Goal: Information Seeking & Learning: Learn about a topic

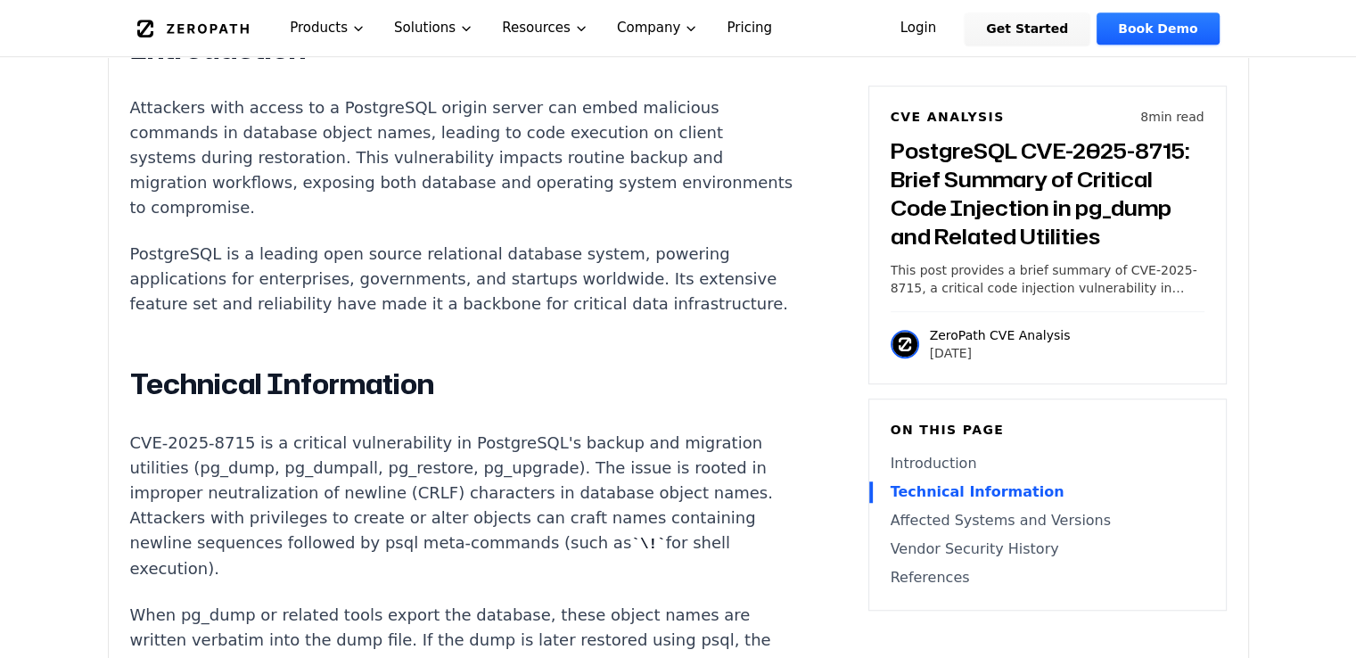
scroll to position [1427, 0]
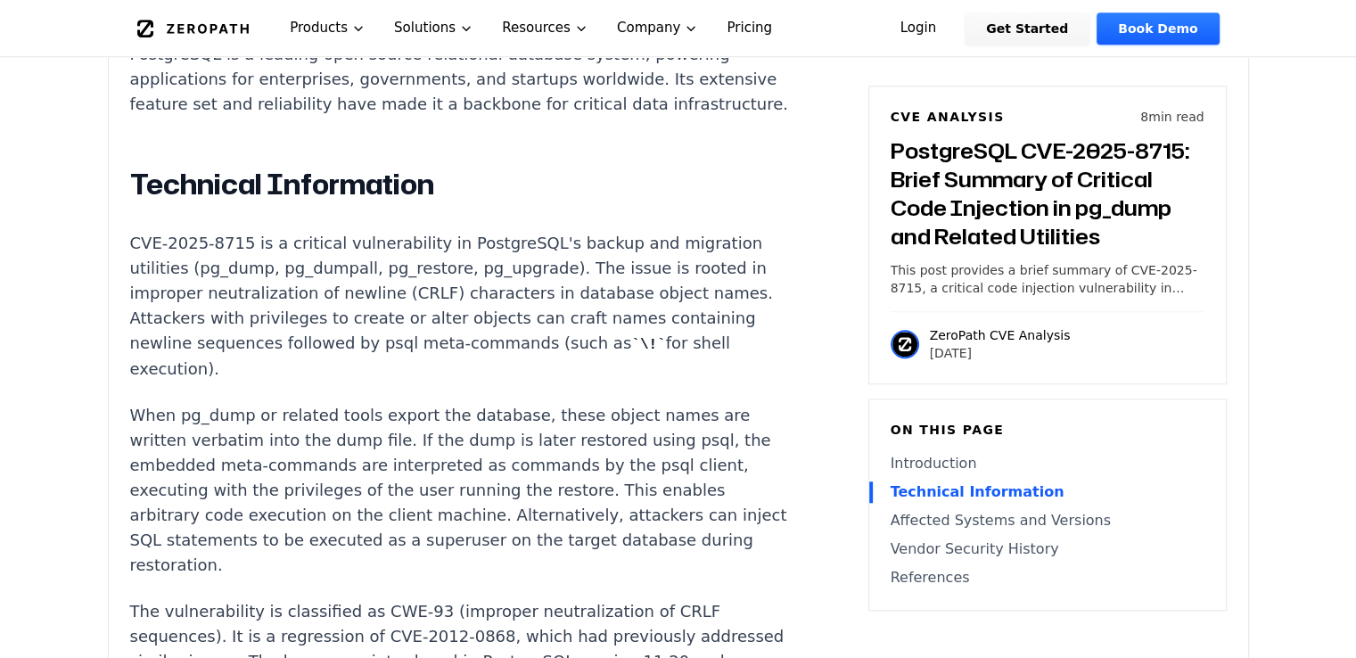
drag, startPoint x: 496, startPoint y: 112, endPoint x: 282, endPoint y: 379, distance: 341.9
click at [282, 403] on p "When pg_dump or related tools export the database, these object names are writt…" at bounding box center [461, 490] width 663 height 175
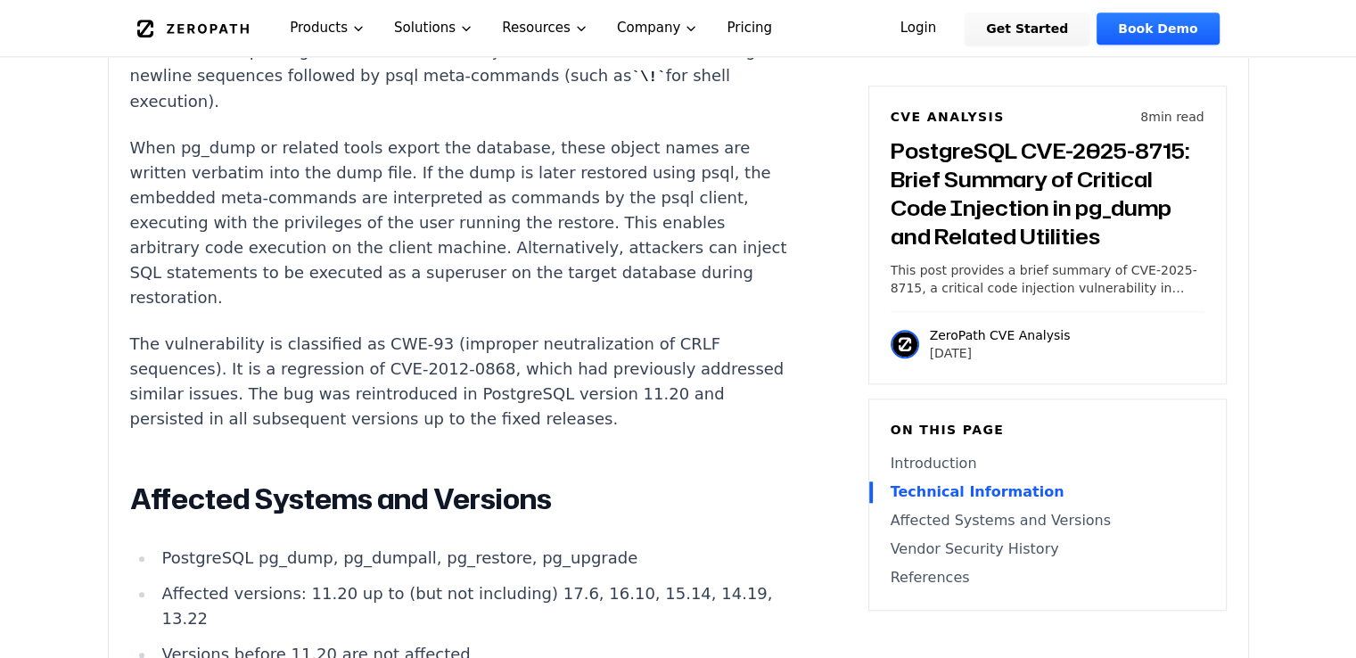
scroll to position [1784, 0]
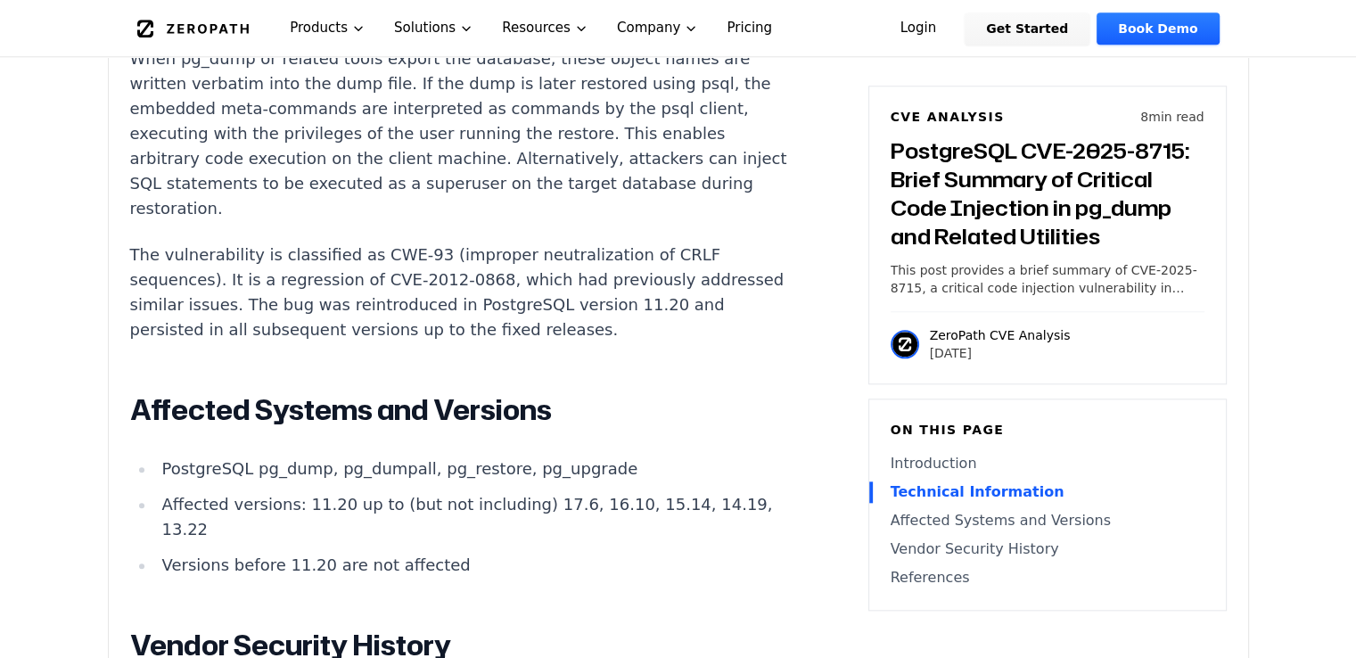
click at [321, 392] on h2 "Affected Systems and Versions" at bounding box center [461, 410] width 663 height 36
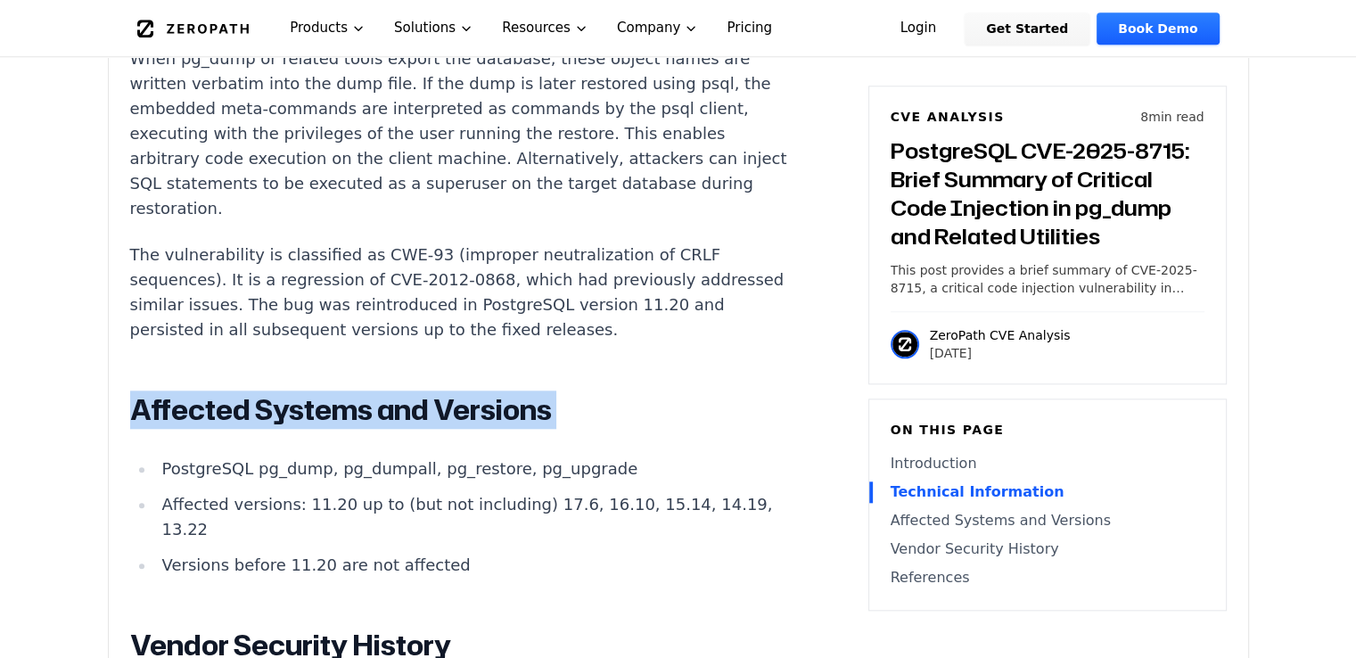
click at [321, 392] on h2 "Affected Systems and Versions" at bounding box center [461, 410] width 663 height 36
click at [320, 392] on h2 "Affected Systems and Versions" at bounding box center [461, 410] width 663 height 36
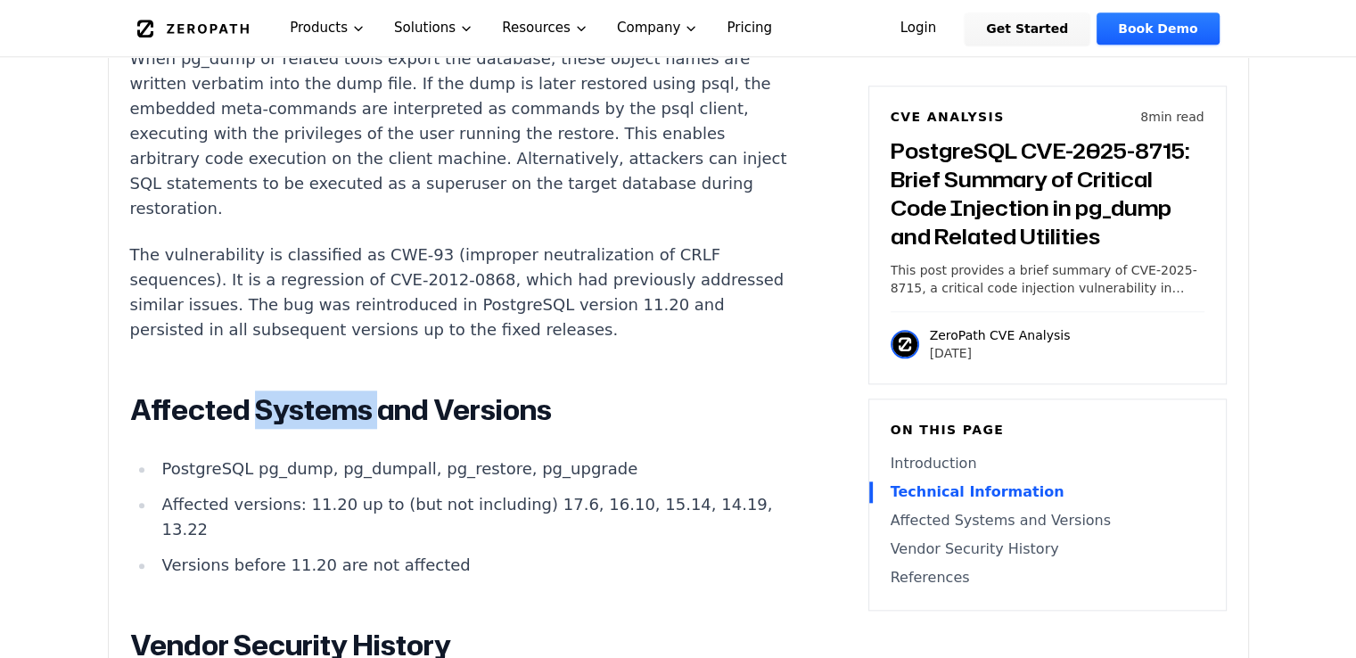
click at [320, 392] on h2 "Affected Systems and Versions" at bounding box center [461, 410] width 663 height 36
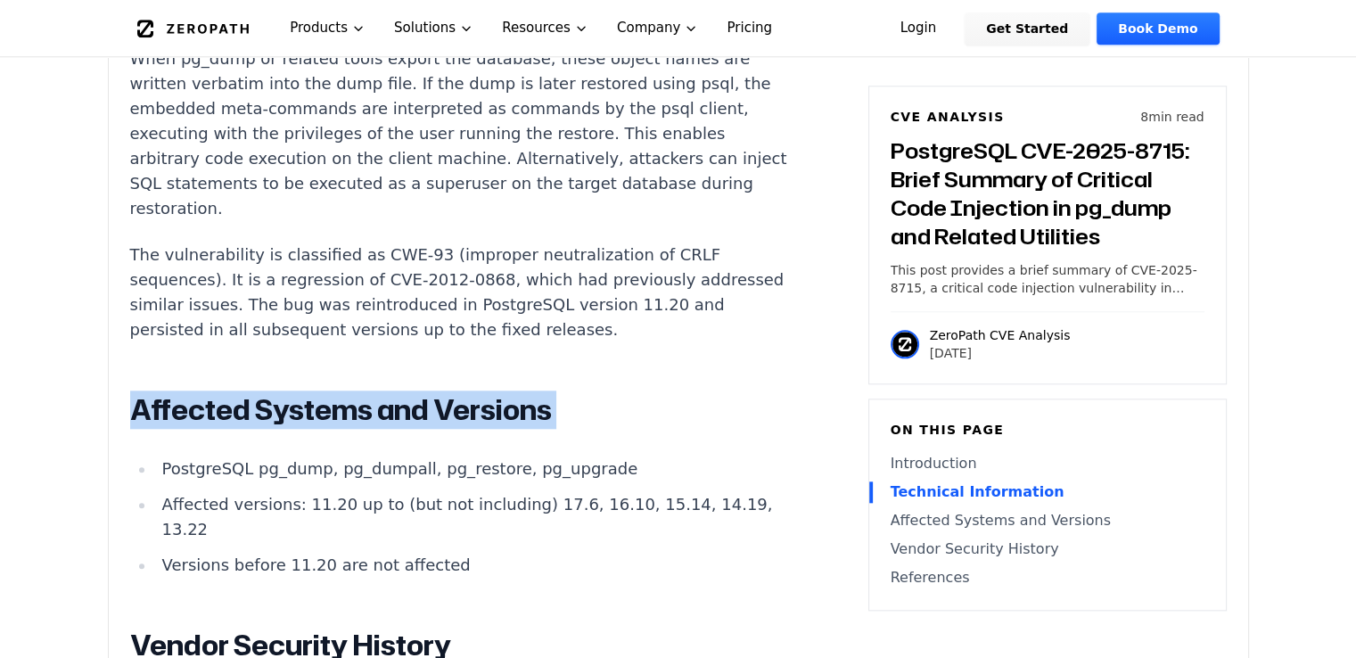
click at [320, 392] on h2 "Affected Systems and Versions" at bounding box center [461, 410] width 663 height 36
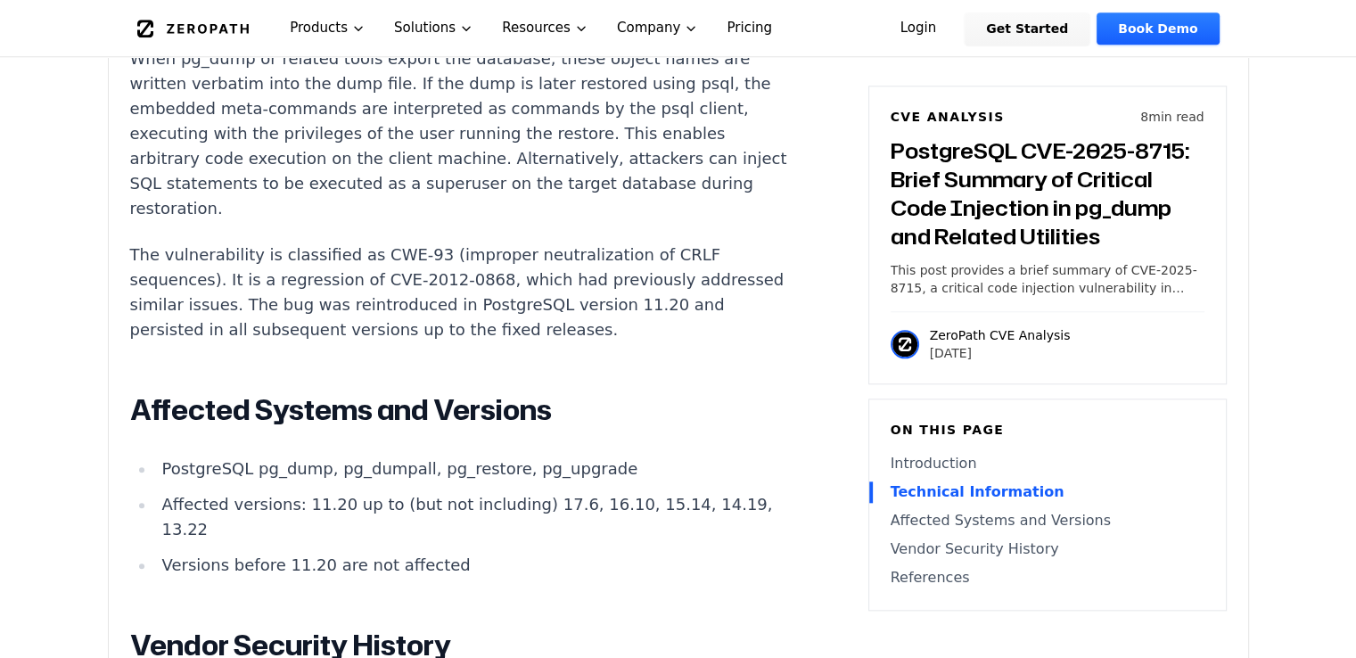
click at [466, 457] on li "PostgreSQL pg_dump, pg_dumpall, pg_restore, pg_upgrade" at bounding box center [474, 469] width 639 height 25
copy li "pg_restore"
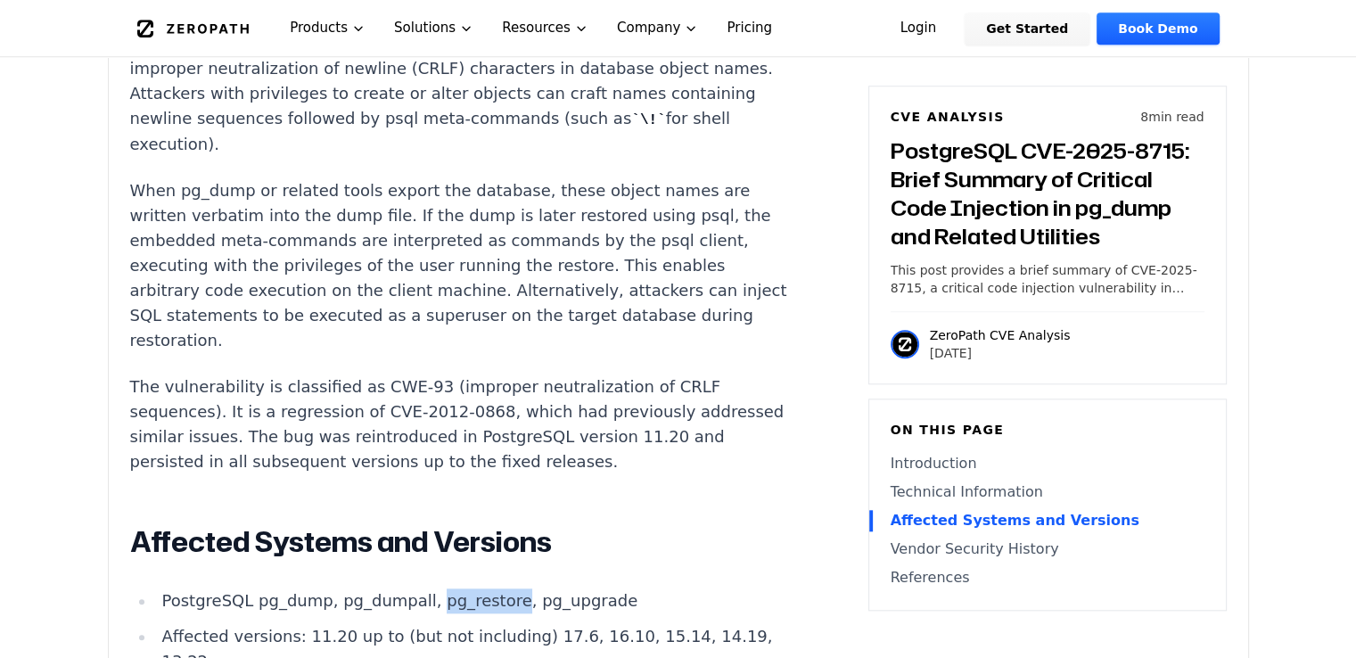
scroll to position [1516, 0]
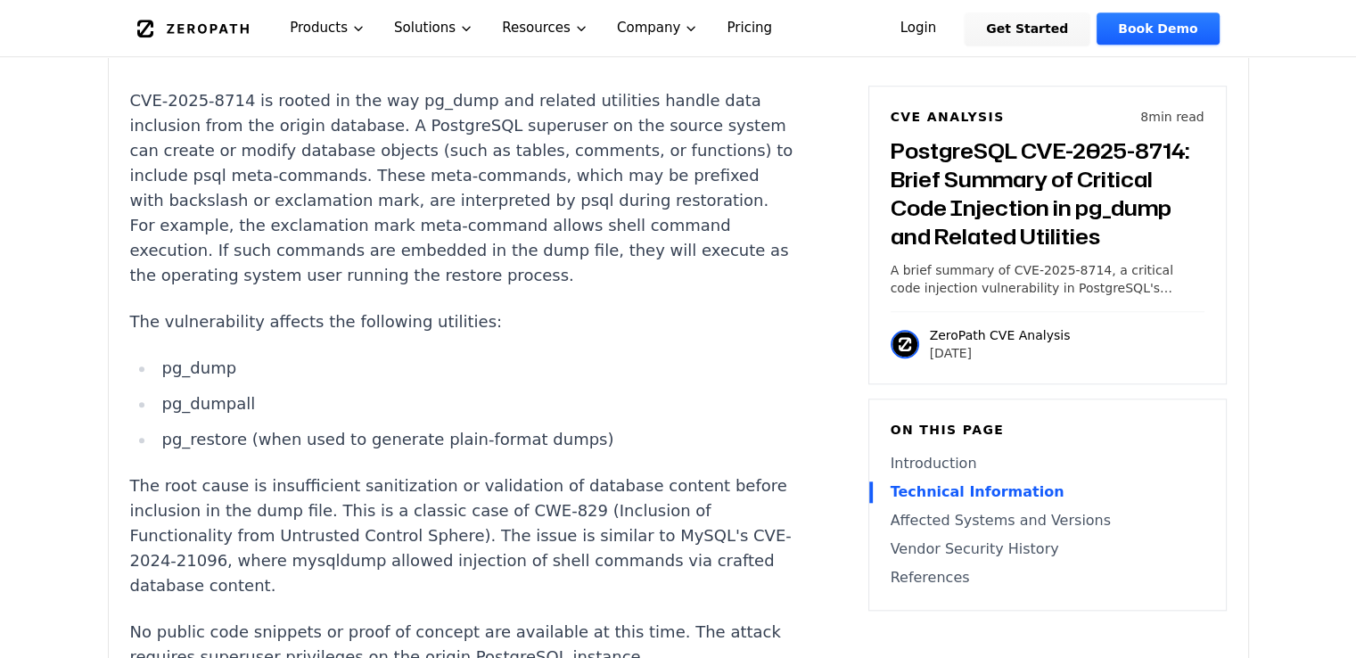
scroll to position [1605, 0]
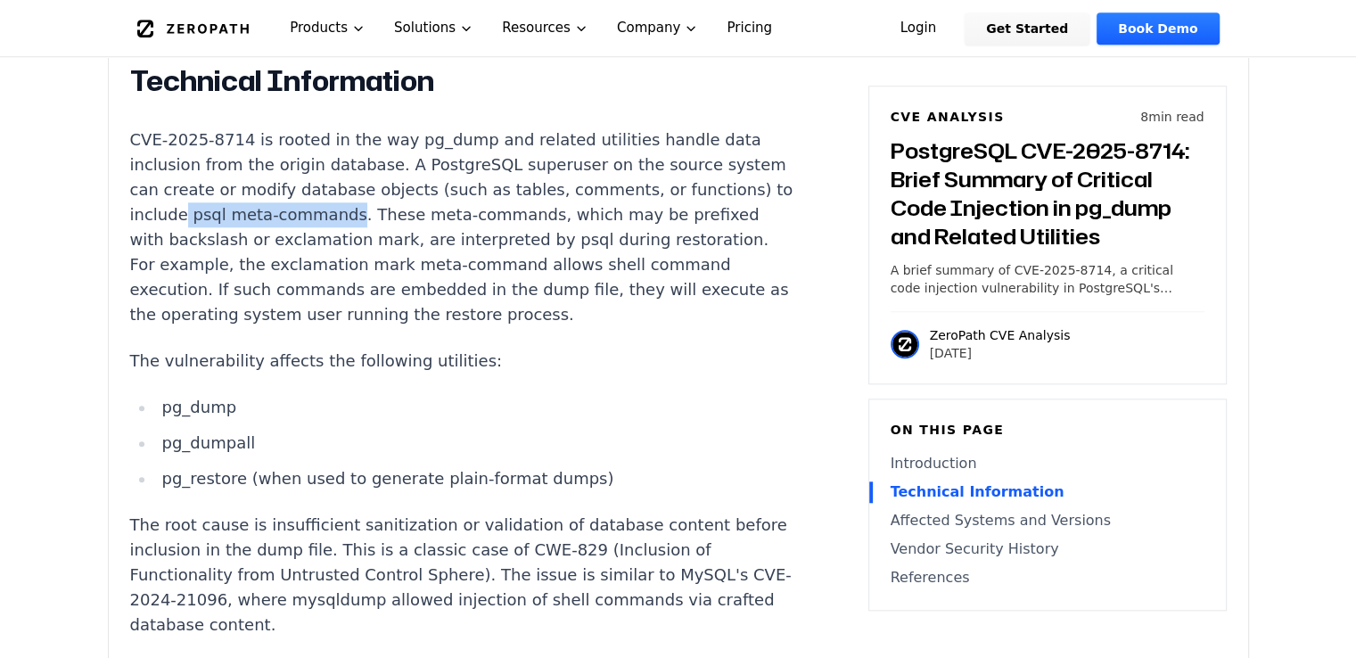
drag, startPoint x: 276, startPoint y: 168, endPoint x: 432, endPoint y: 172, distance: 156.1
click at [432, 172] on p "CVE-2025-8714 is rooted in the way pg_dump and related utilities handle data in…" at bounding box center [461, 228] width 663 height 200
copy p "psql meta-commands"
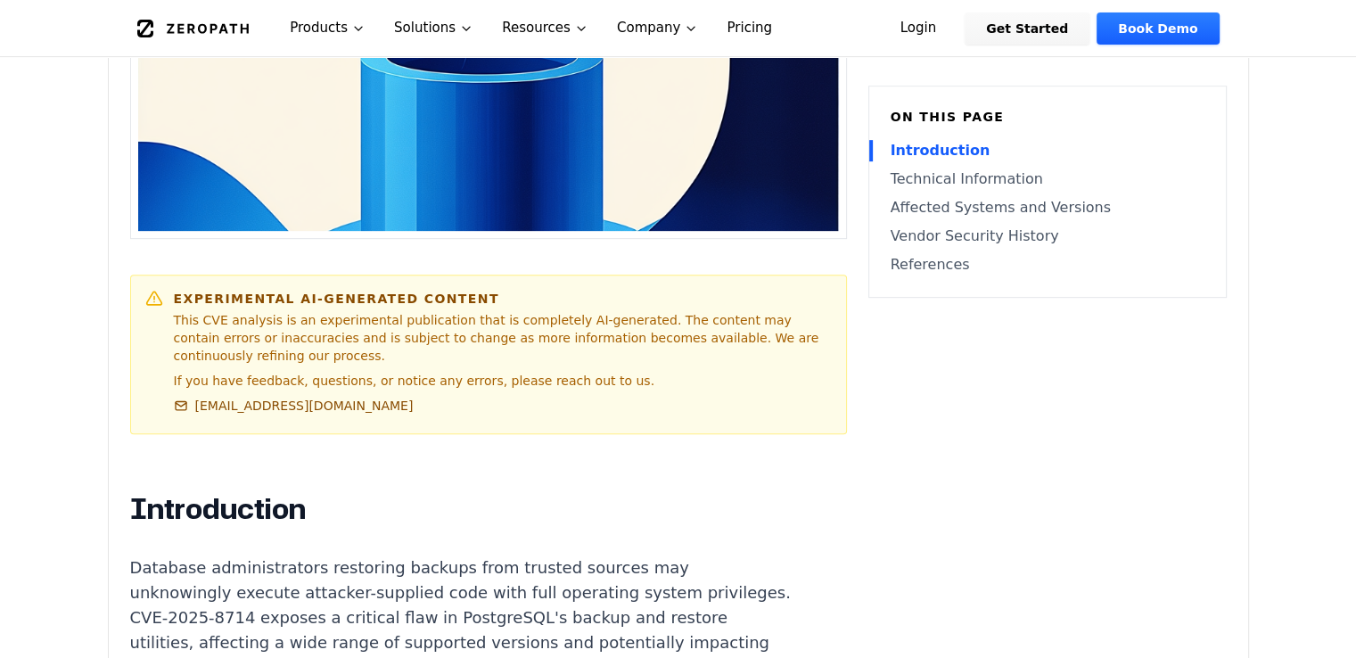
scroll to position [624, 0]
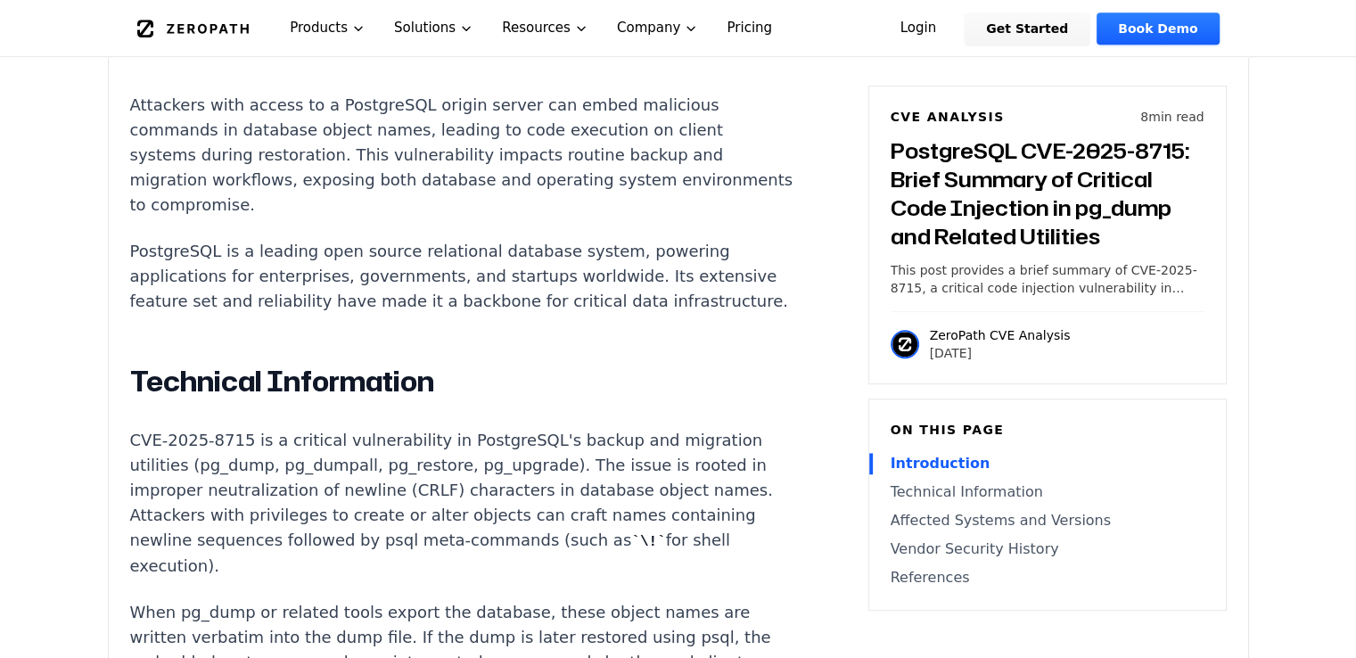
scroll to position [1248, 0]
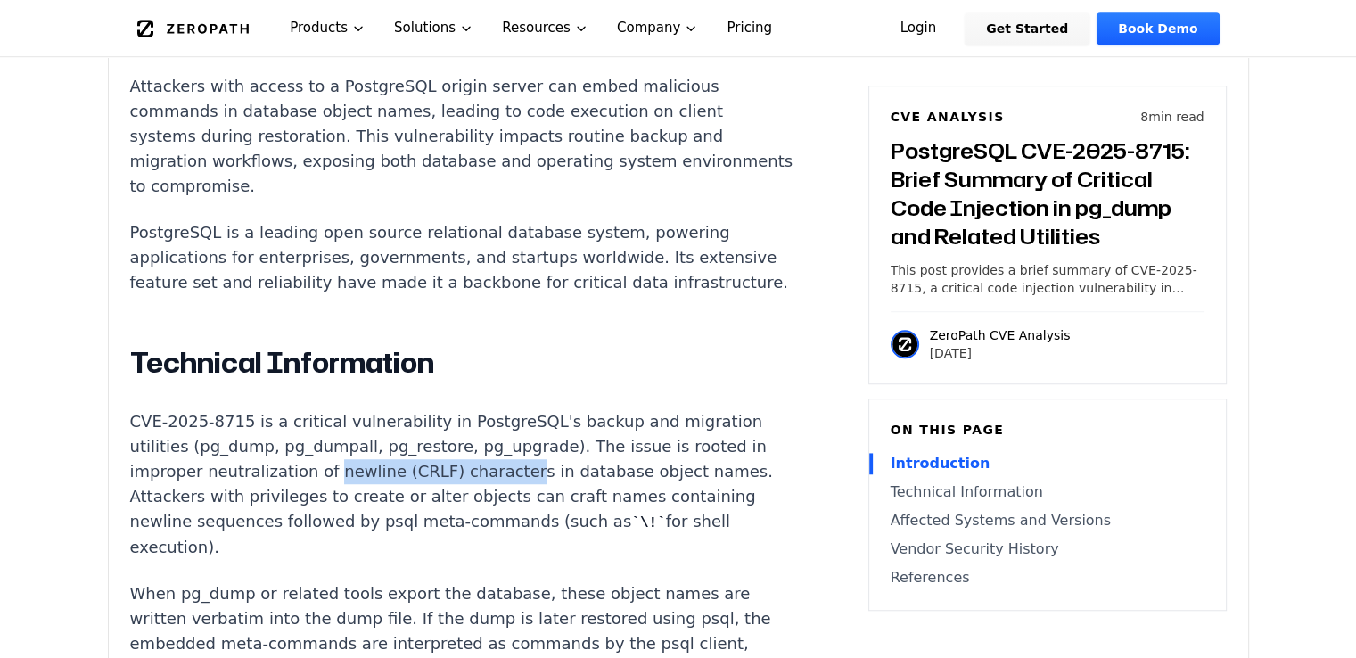
drag, startPoint x: 321, startPoint y: 450, endPoint x: 492, endPoint y: 453, distance: 171.2
click at [492, 453] on p "CVE-2025-8715 is a critical vulnerability in PostgreSQL's backup and migration …" at bounding box center [461, 484] width 663 height 151
copy p "newline (CRLF) character"
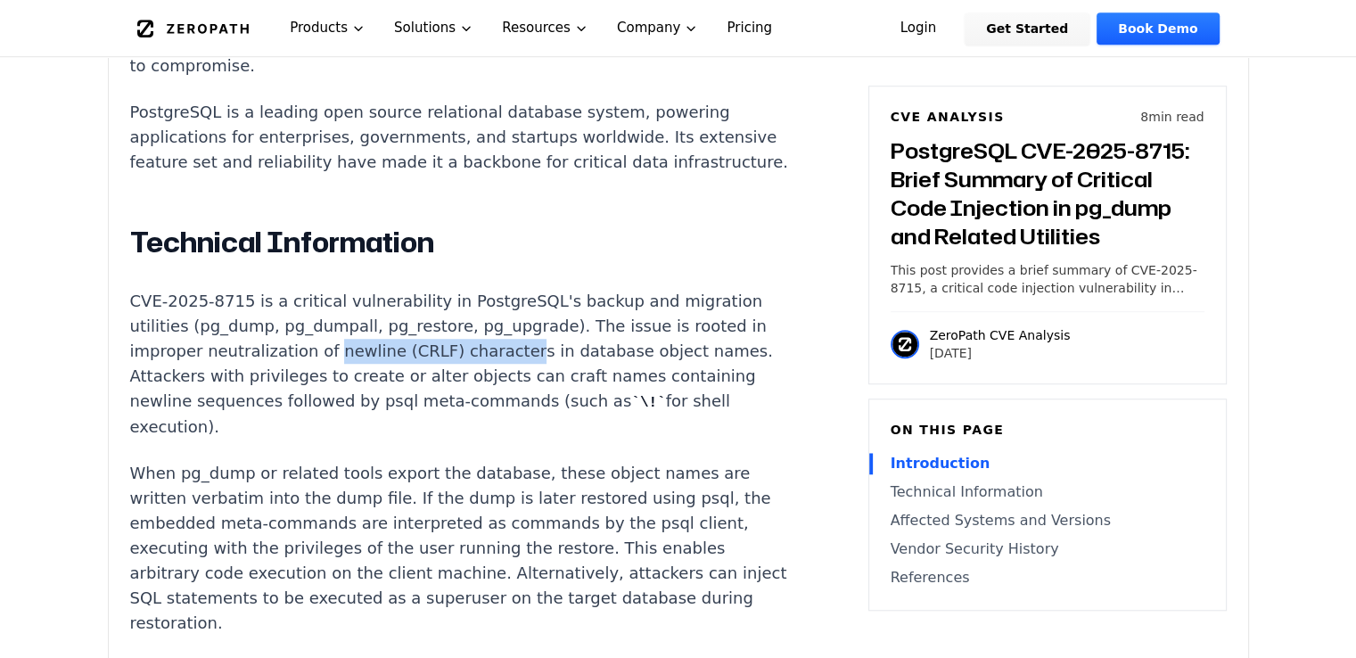
scroll to position [1427, 0]
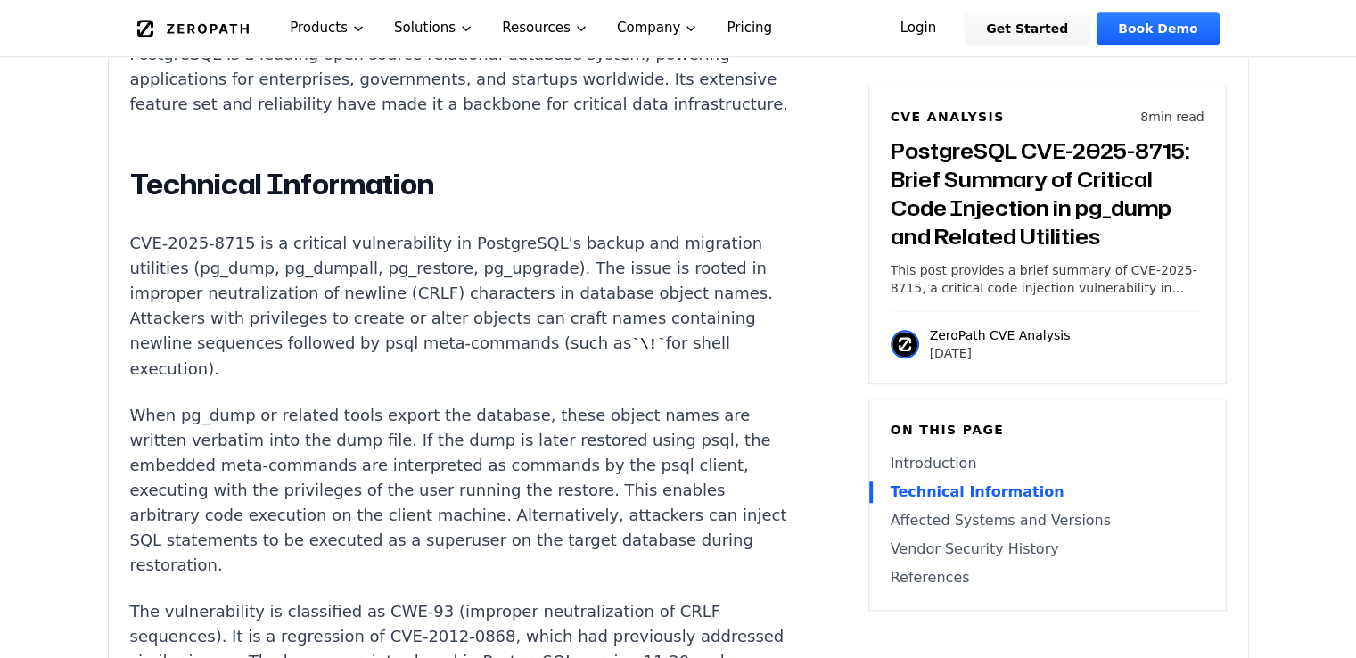
drag, startPoint x: 514, startPoint y: 342, endPoint x: 388, endPoint y: 393, distance: 136.0
click at [388, 403] on p "When pg_dump or related tools export the database, these object names are writt…" at bounding box center [461, 490] width 663 height 175
drag, startPoint x: 388, startPoint y: 393, endPoint x: 350, endPoint y: 497, distance: 110.0
click at [351, 500] on p "When pg_dump or related tools export the database, these object names are writt…" at bounding box center [461, 490] width 663 height 175
drag, startPoint x: 342, startPoint y: 467, endPoint x: 339, endPoint y: 384, distance: 83.0
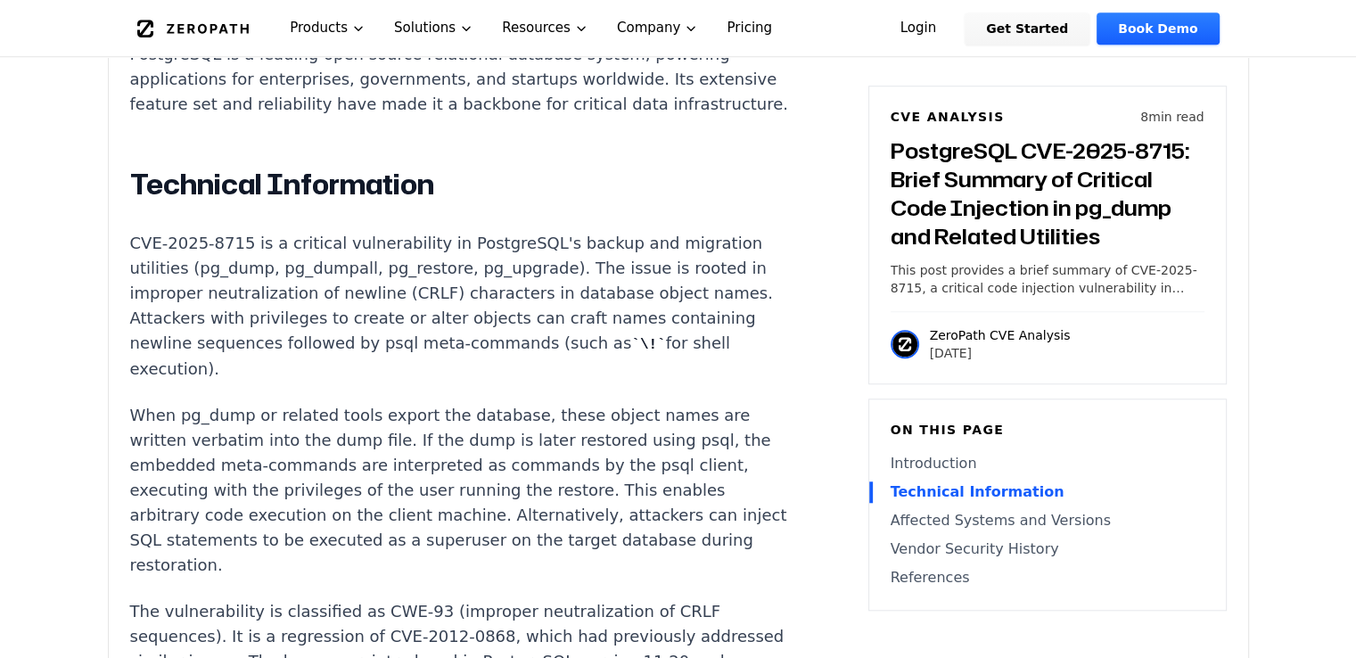
drag, startPoint x: 339, startPoint y: 384, endPoint x: 350, endPoint y: 529, distance: 144.9
click at [350, 529] on p "When pg_dump or related tools export the database, these object names are writt…" at bounding box center [461, 490] width 663 height 175
drag, startPoint x: 128, startPoint y: 262, endPoint x: 496, endPoint y: 263, distance: 367.4
click at [496, 263] on div "Experimental AI-Generated Content This CVE analysis is an experimental publicat…" at bounding box center [679, 348] width 1140 height 2427
copy p "improper neutralization of newline (CRLF) characters"
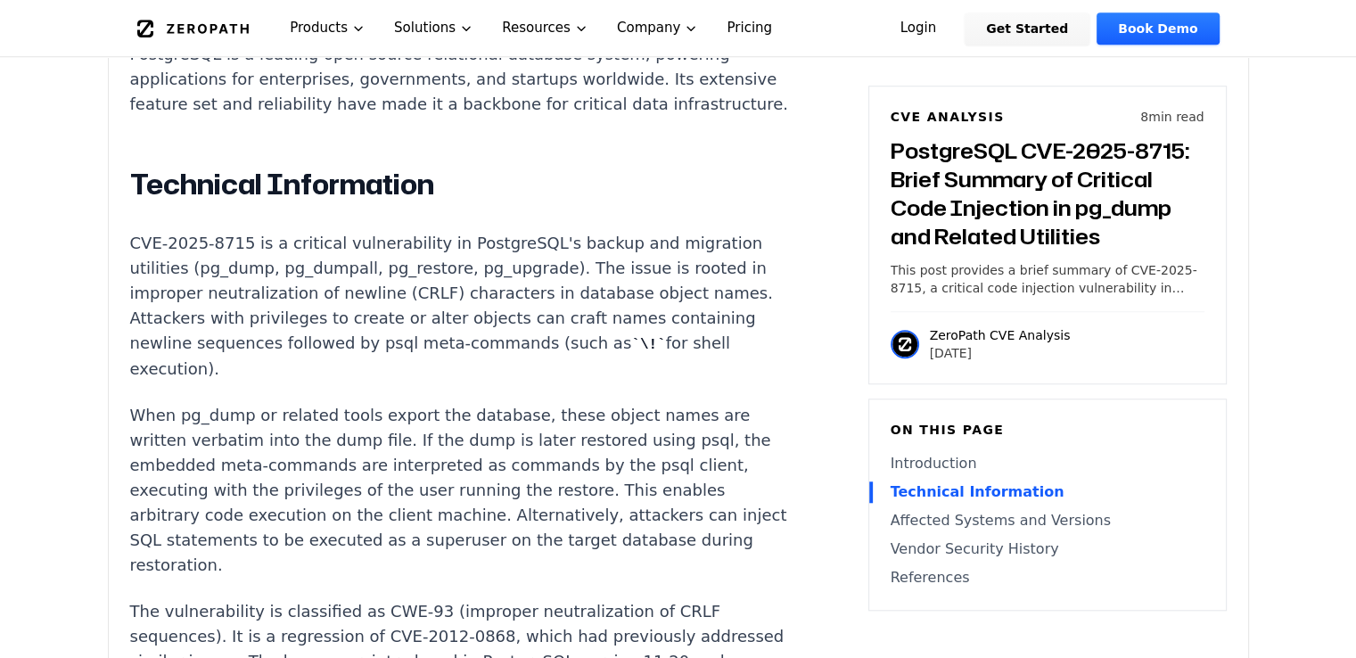
click at [446, 304] on p "CVE-2025-8715 is a critical vulnerability in PostgreSQL's backup and migration …" at bounding box center [461, 306] width 663 height 151
drag, startPoint x: 377, startPoint y: 268, endPoint x: 424, endPoint y: 269, distance: 47.3
click at [424, 269] on p "CVE-2025-8715 is a critical vulnerability in PostgreSQL's backup and migration …" at bounding box center [461, 306] width 663 height 151
copy p "(CRLF)"
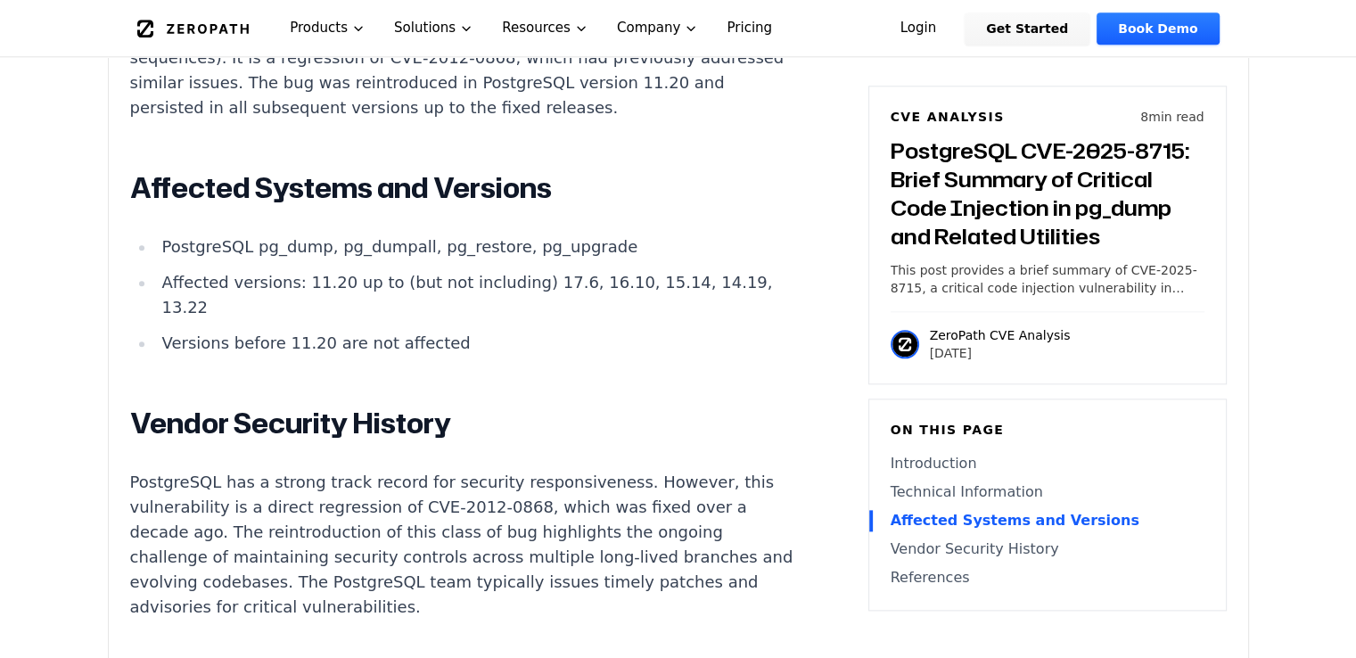
scroll to position [1962, 0]
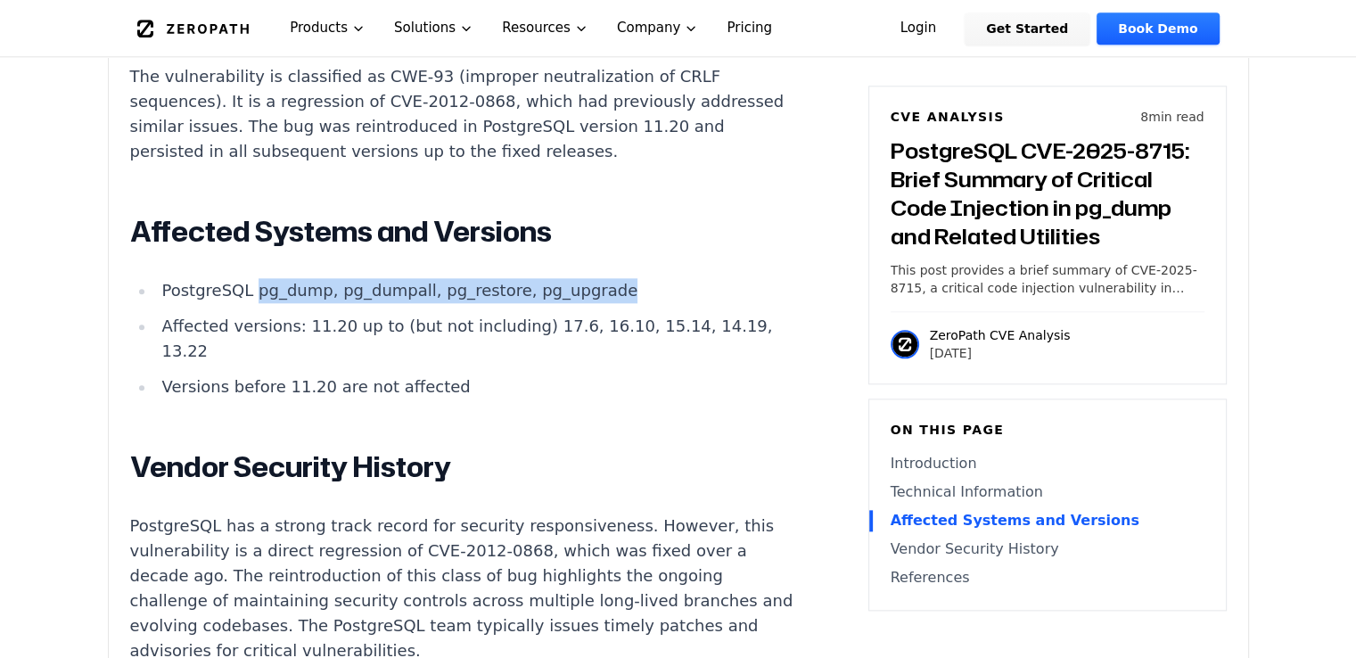
drag, startPoint x: 248, startPoint y: 271, endPoint x: 593, endPoint y: 269, distance: 345.1
click at [593, 278] on li "PostgreSQL pg_dump, pg_dumpall, pg_restore, pg_upgrade" at bounding box center [474, 290] width 639 height 25
copy li "pg_dump, pg_dumpall, pg_restore, pg_upgrade"
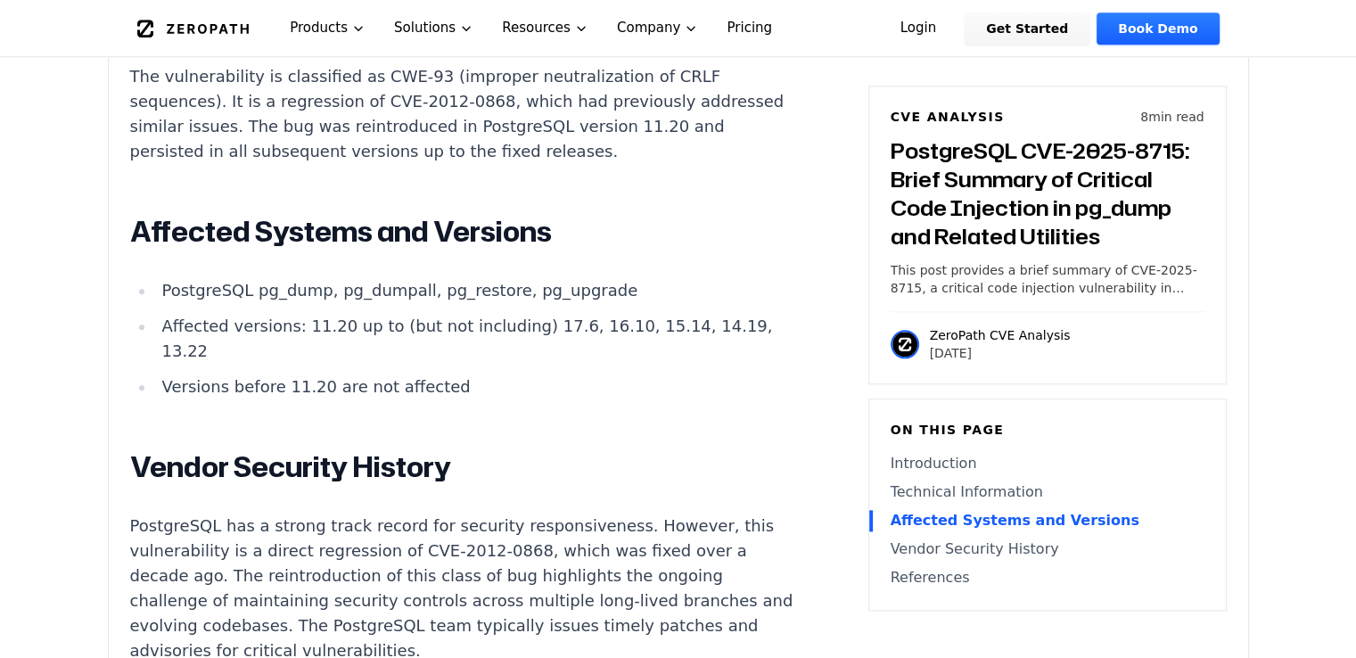
click at [588, 416] on div "Introduction Attackers with access to a PostgreSQL origin server can embed mali…" at bounding box center [461, 120] width 663 height 1649
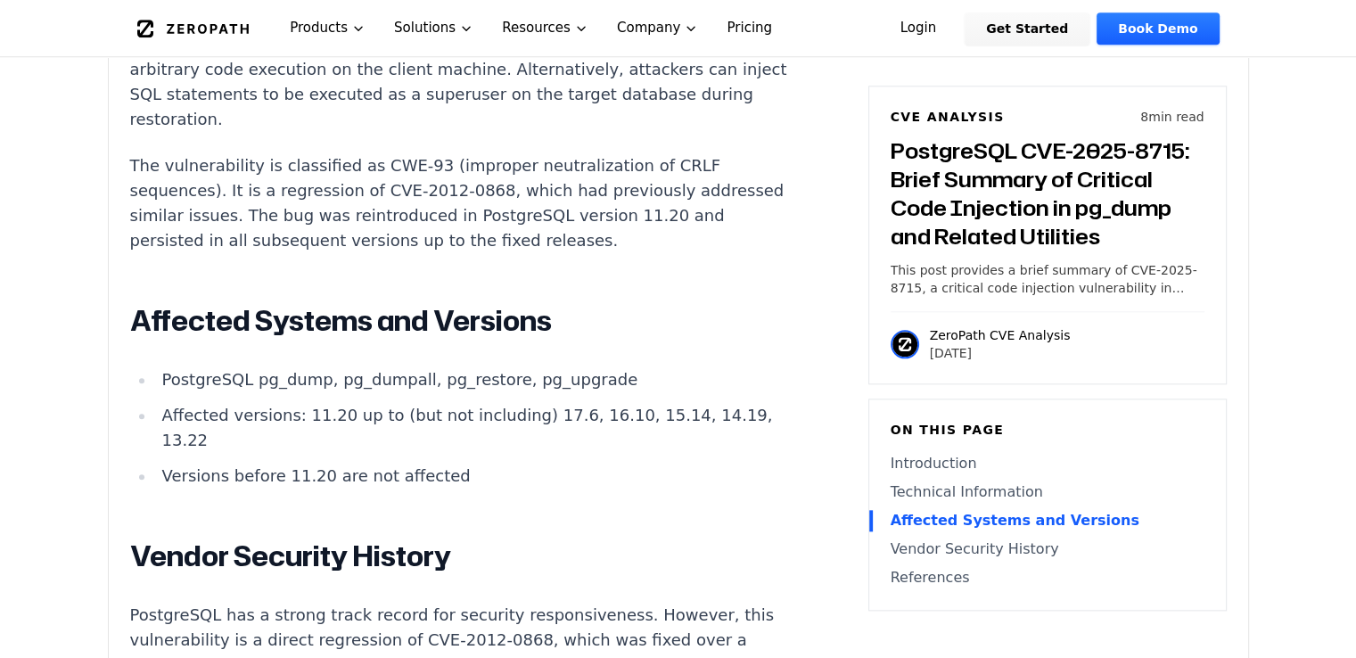
scroll to position [1873, 0]
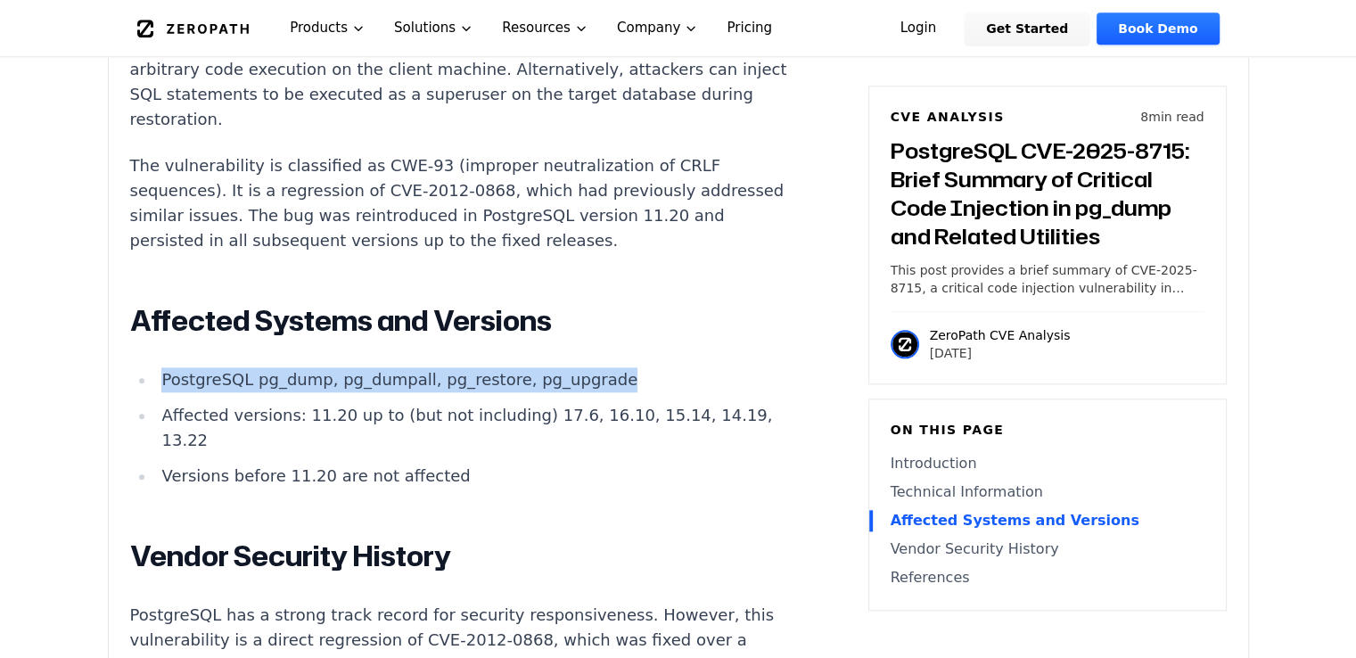
drag, startPoint x: 165, startPoint y: 356, endPoint x: 581, endPoint y: 358, distance: 416.5
click at [581, 367] on li "PostgreSQL pg_dump, pg_dumpall, pg_restore, pg_upgrade" at bounding box center [474, 379] width 639 height 25
copy li "PostgreSQL pg_dump, pg_dumpall, pg_restore, pg_upgrade"
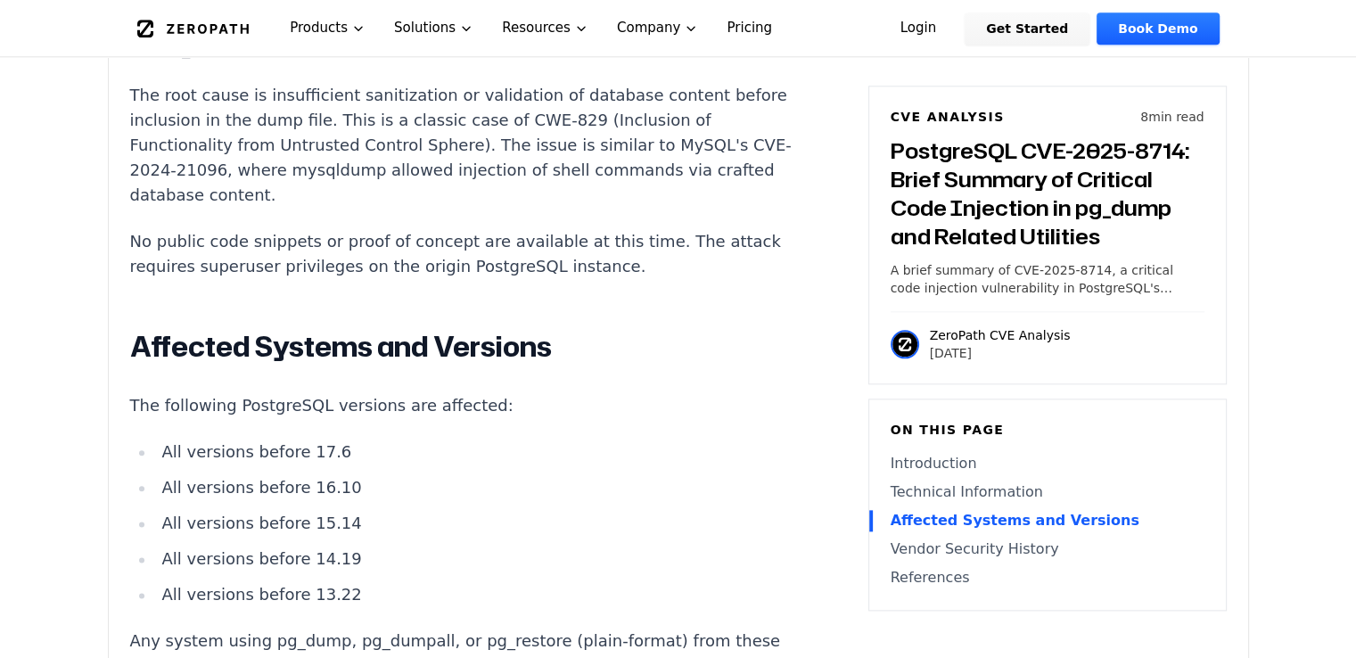
scroll to position [2140, 0]
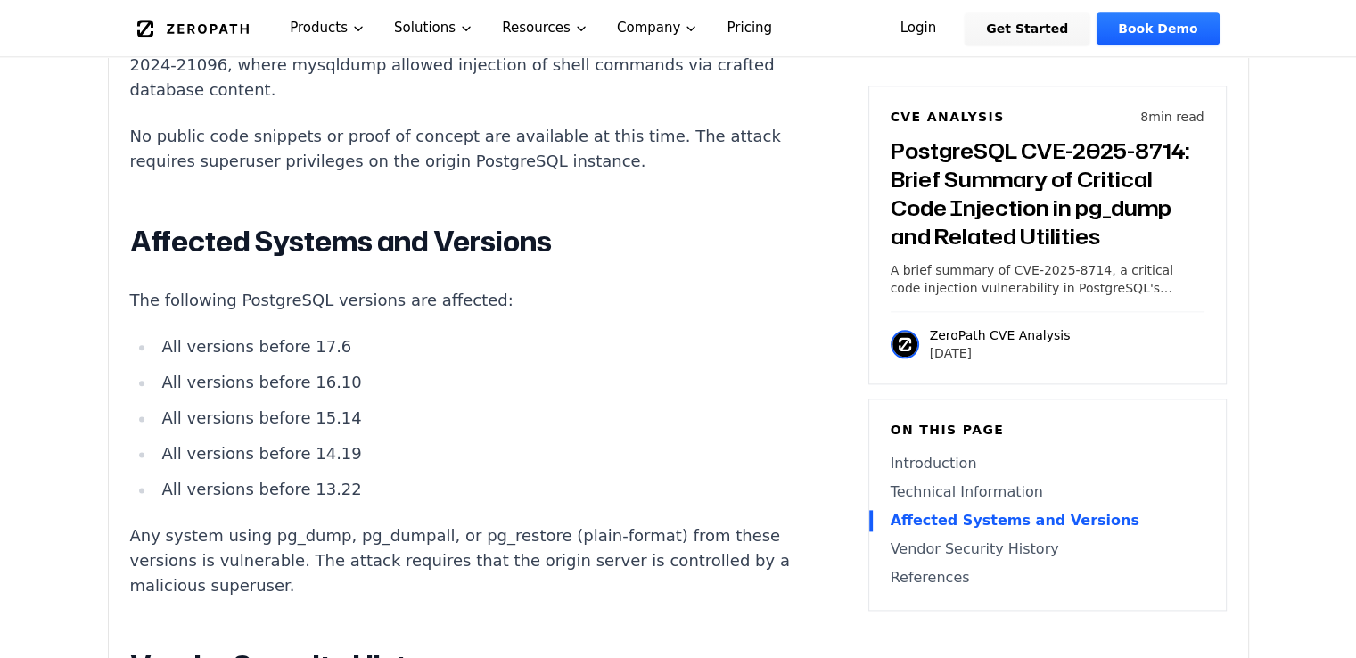
click at [556, 422] on ul "All versions before 17.6 All versions before 16.10 All versions before 15.14 Al…" at bounding box center [461, 418] width 663 height 168
